Goal: Task Accomplishment & Management: Complete application form

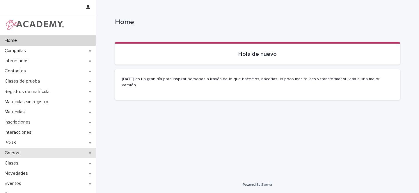
scroll to position [1, 0]
click at [86, 153] on div "Grupos" at bounding box center [48, 152] width 96 height 10
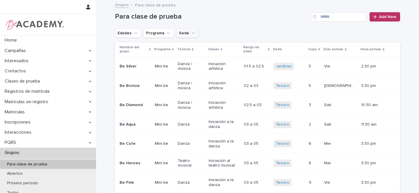
click at [184, 32] on button "Sede" at bounding box center [188, 33] width 22 height 9
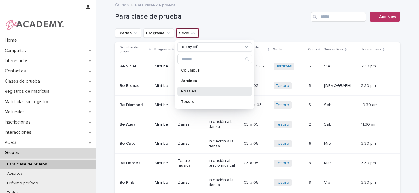
click at [187, 92] on p "Rosales" at bounding box center [212, 91] width 62 height 4
click at [133, 33] on icon "Edades" at bounding box center [136, 33] width 6 height 6
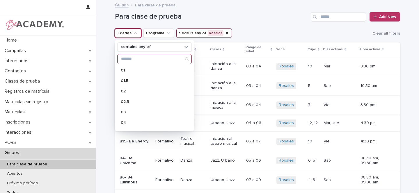
scroll to position [47, 0]
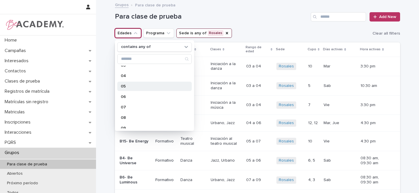
click at [127, 84] on p "05" at bounding box center [152, 86] width 62 height 4
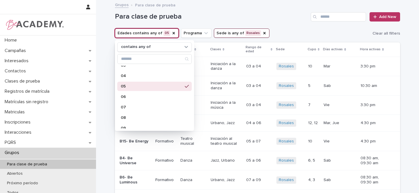
click at [292, 23] on div "Para clase de prueba Add New" at bounding box center [257, 15] width 285 height 28
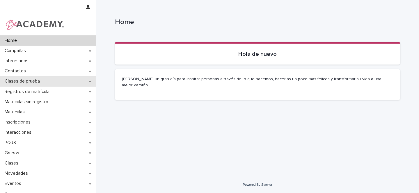
click at [87, 82] on div "Clases de prueba" at bounding box center [48, 81] width 96 height 10
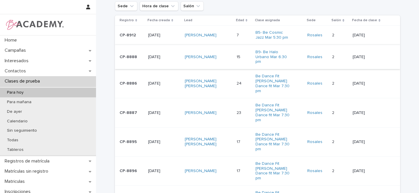
scroll to position [77, 0]
click at [218, 135] on div "David Galindo Solorzano" at bounding box center [208, 142] width 47 height 15
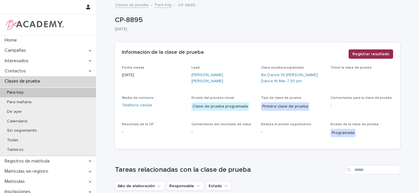
click at [369, 54] on span "Registrar resultado" at bounding box center [371, 54] width 37 height 6
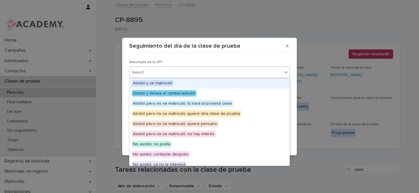
click at [153, 73] on div "Select..." at bounding box center [206, 73] width 153 height 10
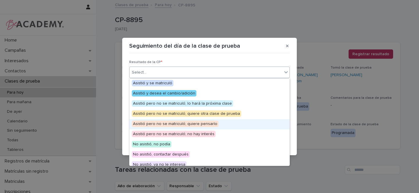
scroll to position [45, 0]
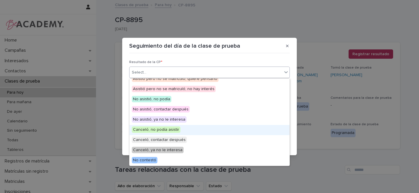
click at [166, 128] on span "Canceló, no podía asistir" at bounding box center [156, 130] width 49 height 6
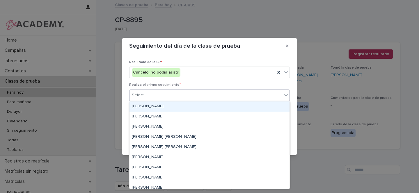
click at [140, 94] on div "Select..." at bounding box center [139, 95] width 15 height 6
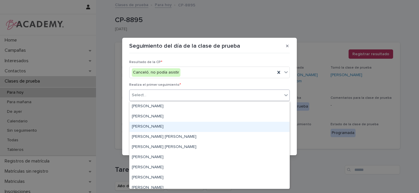
click at [141, 124] on div "Gina Orjuela Cortes" at bounding box center [210, 127] width 160 height 10
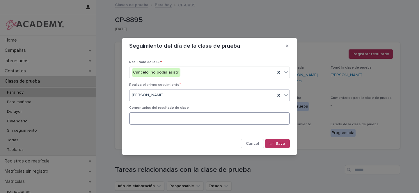
click at [148, 118] on textarea at bounding box center [209, 118] width 161 height 13
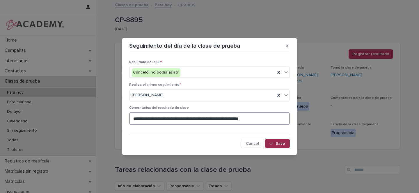
type textarea "**********"
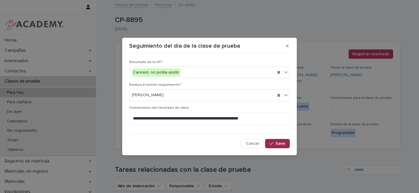
click at [282, 146] on button "Save" at bounding box center [277, 143] width 25 height 9
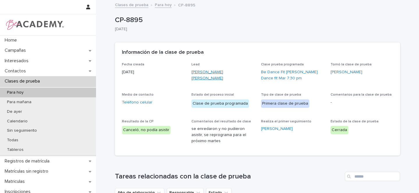
click at [221, 73] on link "David Galindo Solorzano" at bounding box center [223, 75] width 63 height 12
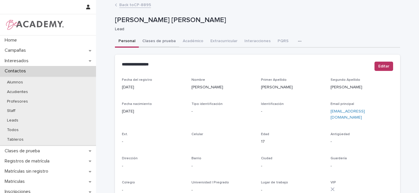
click at [160, 40] on button "Clases de prueba" at bounding box center [159, 42] width 40 height 12
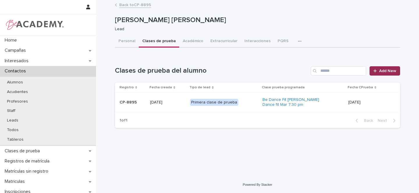
click at [387, 69] on span "Add New" at bounding box center [388, 71] width 17 height 4
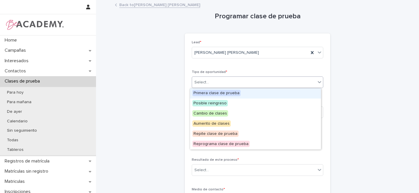
click at [203, 84] on div "Select..." at bounding box center [202, 83] width 15 height 6
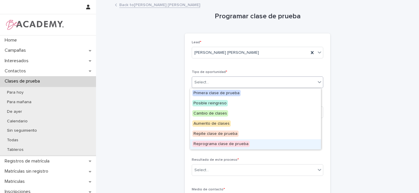
click at [206, 144] on span "Reprograma clase de prueba" at bounding box center [221, 144] width 57 height 6
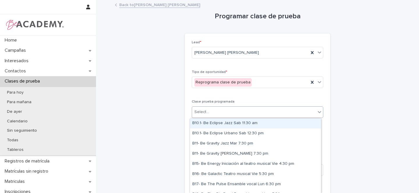
click at [197, 112] on div "Select..." at bounding box center [202, 112] width 15 height 6
type input "******"
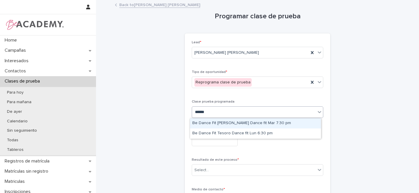
click at [251, 122] on div "Be Dance Fit [PERSON_NAME] Dance fit Mar 7:30 pm" at bounding box center [255, 124] width 131 height 10
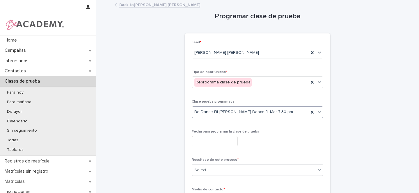
click at [207, 140] on input "text" at bounding box center [215, 141] width 46 height 10
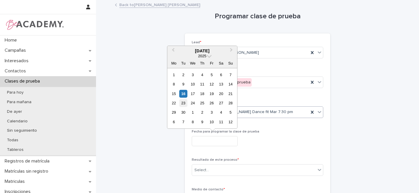
click at [183, 102] on div "23" at bounding box center [183, 103] width 8 height 8
type input "**********"
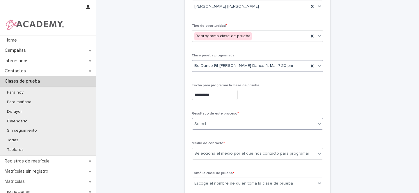
scroll to position [50, 0]
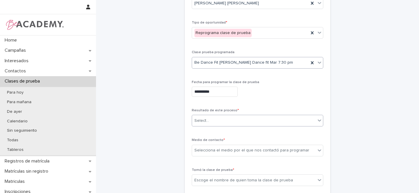
click at [200, 121] on div "Select..." at bounding box center [202, 121] width 15 height 6
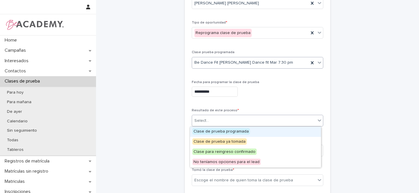
click at [209, 132] on span "Clase de prueba programada" at bounding box center [222, 131] width 58 height 6
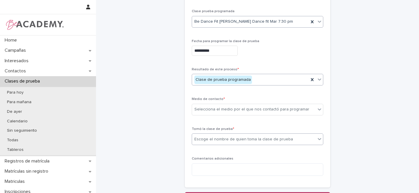
scroll to position [114, 0]
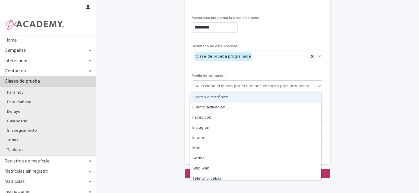
click at [203, 84] on div "Selecciona el medio por el que nos contactó para programar" at bounding box center [252, 86] width 115 height 6
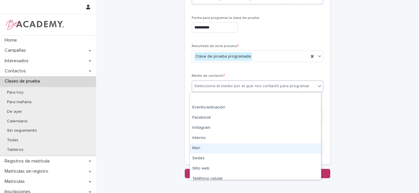
scroll to position [25, 0]
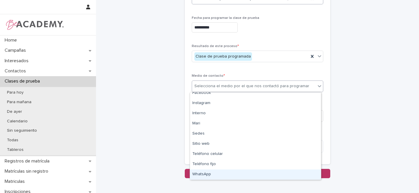
click at [208, 175] on div "WhatsApp" at bounding box center [255, 175] width 131 height 10
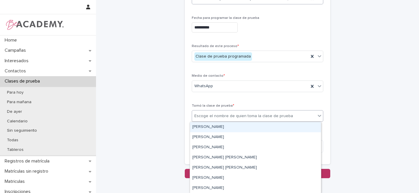
click at [208, 116] on div "Escoge el nombre de quien toma la clase de prueba" at bounding box center [244, 116] width 99 height 6
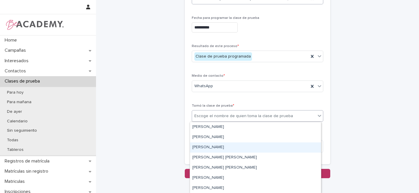
click at [202, 147] on div "Gina Orjuela Cortes" at bounding box center [255, 148] width 131 height 10
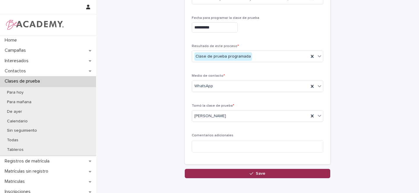
click at [252, 173] on div "button" at bounding box center [253, 174] width 6 height 4
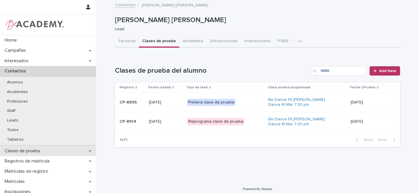
click at [57, 151] on div "Clases de prueba" at bounding box center [48, 151] width 96 height 10
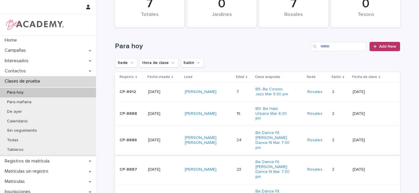
scroll to position [111, 0]
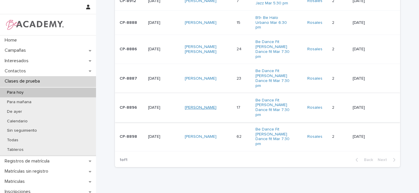
click at [216, 105] on link "Martin Galindo Solorzano" at bounding box center [201, 107] width 32 height 5
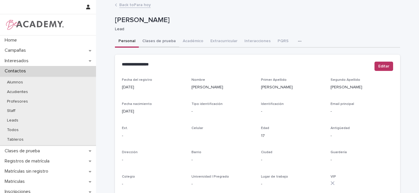
click at [153, 41] on button "Clases de prueba" at bounding box center [159, 42] width 40 height 12
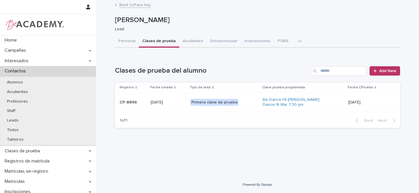
click at [249, 104] on div "Primera clase de prueba" at bounding box center [224, 103] width 68 height 12
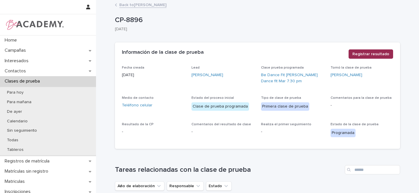
click at [370, 55] on span "Registrar resultado" at bounding box center [371, 54] width 37 height 6
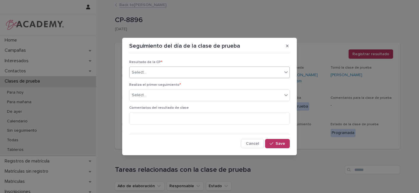
click at [152, 74] on div "Select..." at bounding box center [206, 73] width 153 height 10
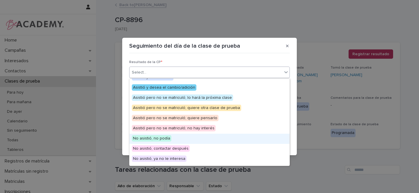
scroll to position [45, 0]
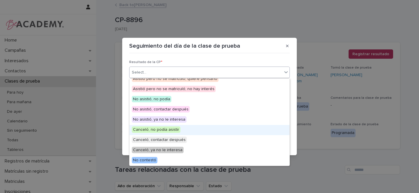
click at [150, 130] on span "Canceló, no podía asistir" at bounding box center [156, 130] width 49 height 6
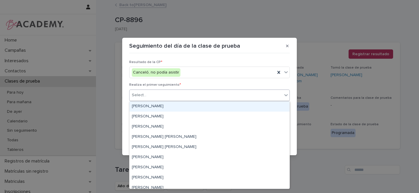
click at [138, 96] on div "Select..." at bounding box center [139, 95] width 15 height 6
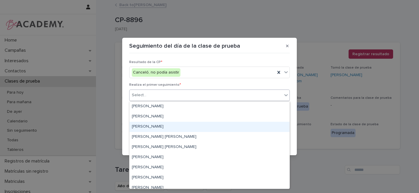
click at [141, 126] on div "Gina Orjuela Cortes" at bounding box center [210, 127] width 160 height 10
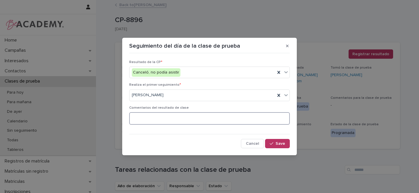
click at [147, 118] on textarea at bounding box center [209, 118] width 161 height 13
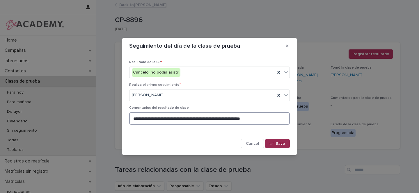
type textarea "**********"
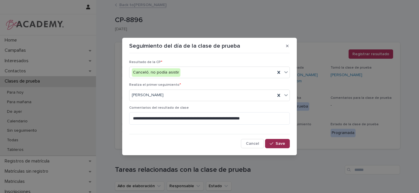
click at [282, 144] on span "Save" at bounding box center [281, 144] width 10 height 4
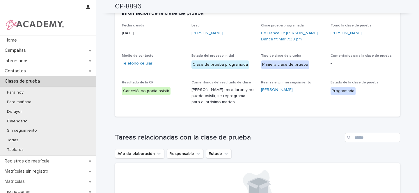
scroll to position [0, 0]
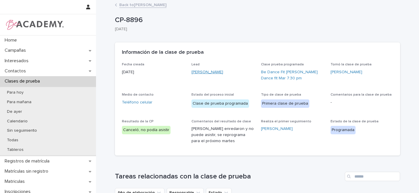
click at [212, 71] on link "Martin Galindo Solorzano" at bounding box center [208, 72] width 32 height 6
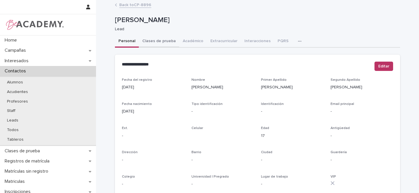
click at [157, 42] on button "Clases de prueba" at bounding box center [159, 42] width 40 height 12
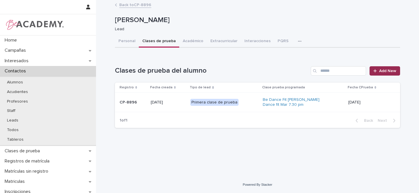
click at [387, 73] on span "Add New" at bounding box center [388, 71] width 17 height 4
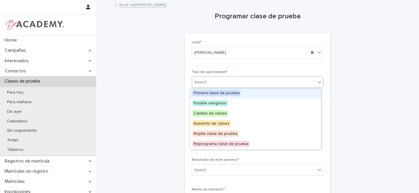
click at [203, 83] on div "Select..." at bounding box center [202, 83] width 15 height 6
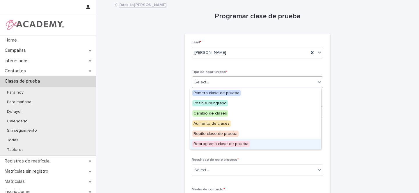
click at [206, 144] on span "Reprograma clase de prueba" at bounding box center [221, 144] width 57 height 6
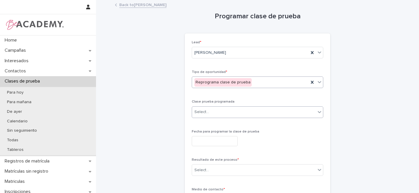
click at [214, 112] on div "Select..." at bounding box center [254, 112] width 124 height 10
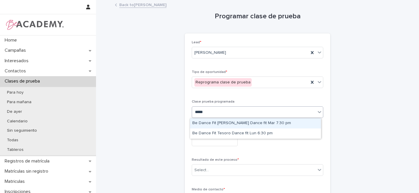
type input "******"
click at [228, 123] on div "Be Dance Fit [PERSON_NAME] Dance fit Mar 7:30 pm" at bounding box center [255, 124] width 131 height 10
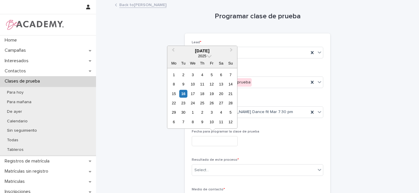
click at [206, 141] on input "text" at bounding box center [215, 141] width 46 height 10
click at [185, 103] on div "23" at bounding box center [183, 103] width 8 height 8
type input "**********"
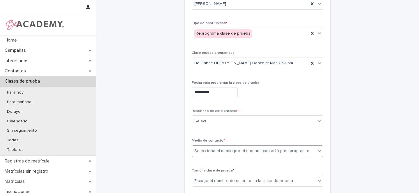
scroll to position [71, 0]
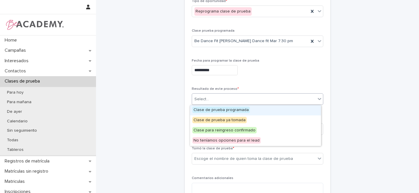
click at [210, 99] on div "Select..." at bounding box center [254, 100] width 124 height 10
click at [208, 110] on span "Clase de prueba programada" at bounding box center [222, 110] width 58 height 6
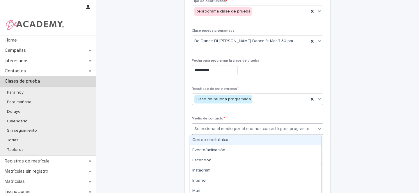
click at [203, 130] on div "Selecciona el medio por el que nos contactó para programar" at bounding box center [252, 129] width 115 height 6
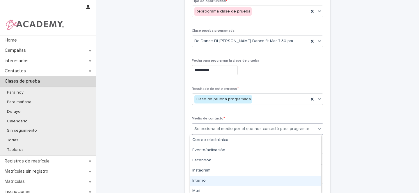
scroll to position [54, 0]
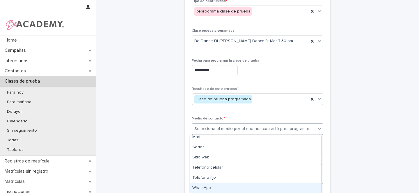
drag, startPoint x: 207, startPoint y: 182, endPoint x: 207, endPoint y: 187, distance: 5.3
click at [207, 187] on div "WhatsApp" at bounding box center [255, 188] width 131 height 10
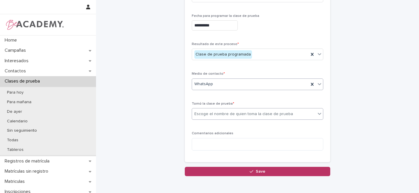
scroll to position [117, 0]
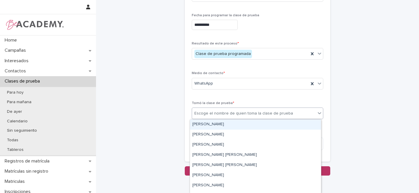
click at [208, 111] on div "Escoge el nombre de quien toma la clase de prueba" at bounding box center [244, 114] width 99 height 6
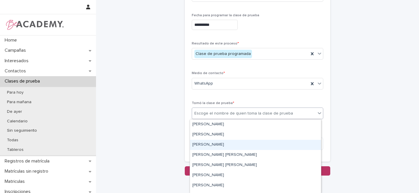
click at [200, 144] on div "Gina Orjuela Cortes" at bounding box center [255, 145] width 131 height 10
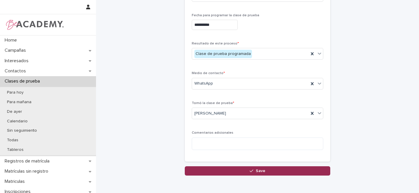
click at [252, 169] on div "button" at bounding box center [253, 171] width 6 height 4
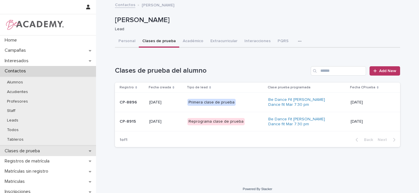
click at [77, 149] on div "Clases de prueba" at bounding box center [48, 151] width 96 height 10
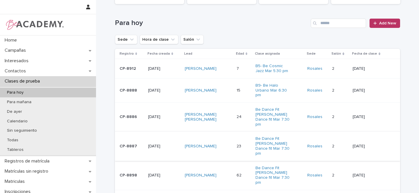
scroll to position [43, 0]
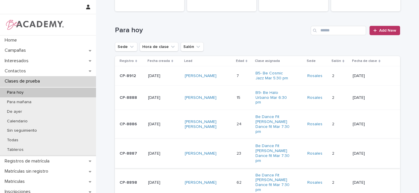
scroll to position [37, 0]
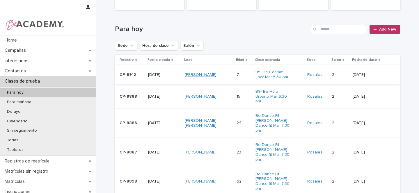
click at [194, 73] on link "[PERSON_NAME]" at bounding box center [201, 75] width 32 height 5
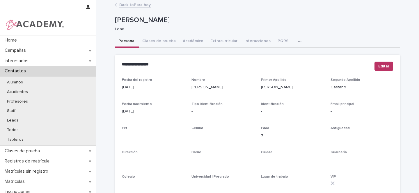
click at [128, 3] on link "Back to Para hoy" at bounding box center [134, 4] width 31 height 7
